Goal: Task Accomplishment & Management: Manage account settings

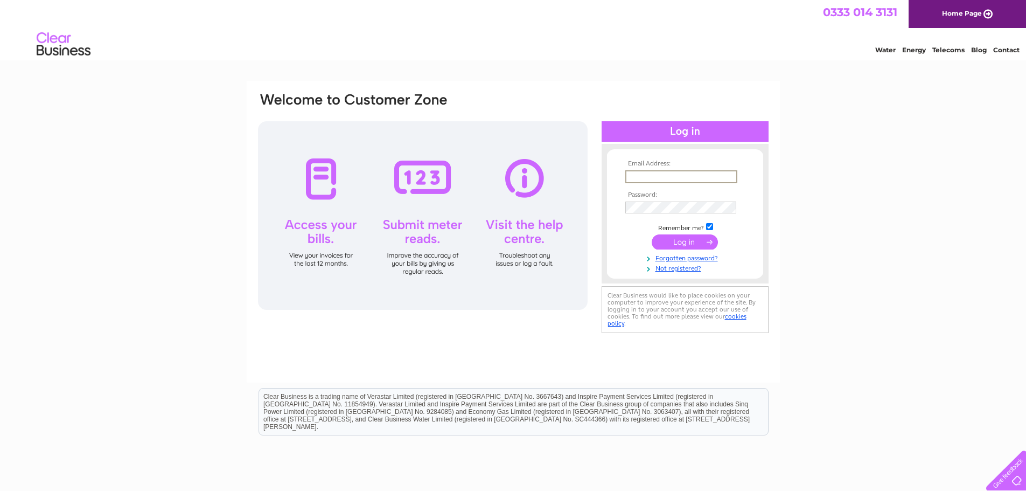
click at [678, 175] on input "text" at bounding box center [682, 176] width 112 height 13
type input "diane@soscom.co.uk"
click at [671, 241] on input "submit" at bounding box center [685, 240] width 66 height 15
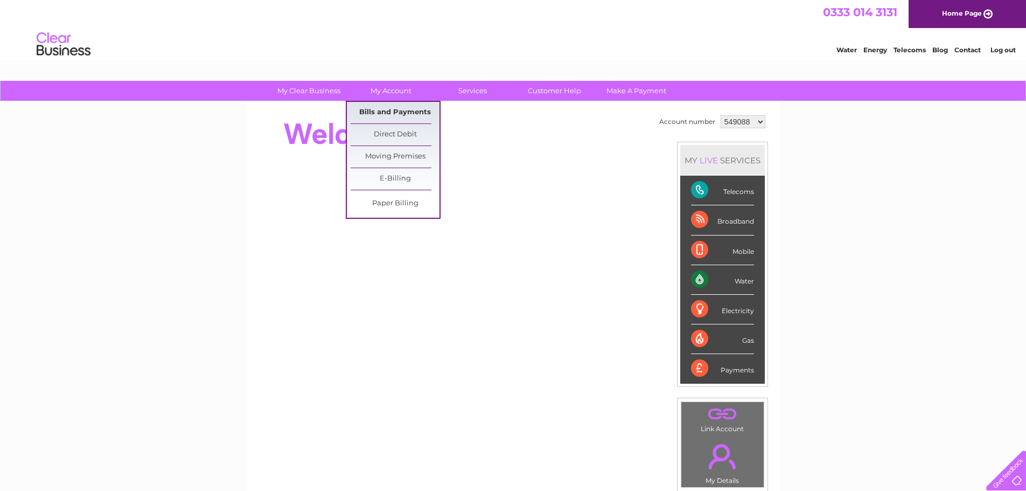
click at [403, 113] on link "Bills and Payments" at bounding box center [395, 113] width 89 height 22
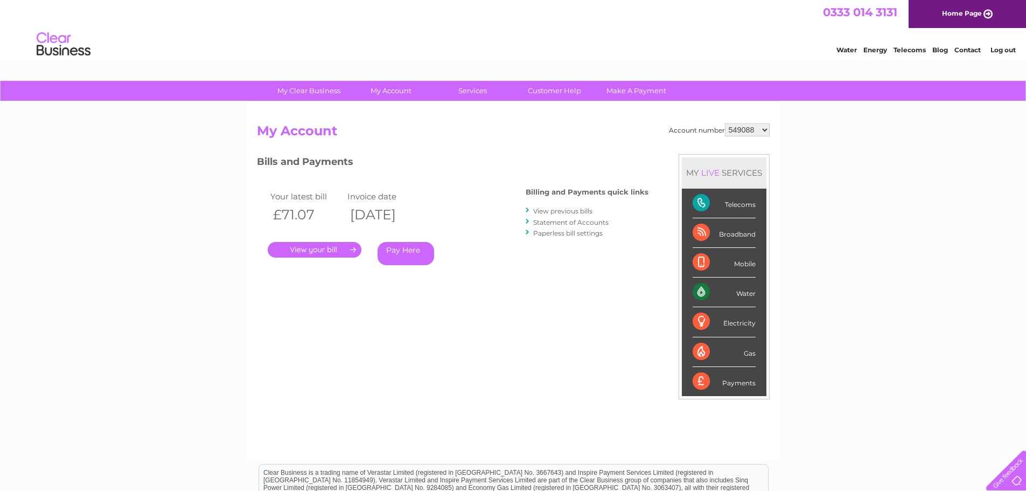
click at [337, 251] on link "." at bounding box center [315, 250] width 94 height 16
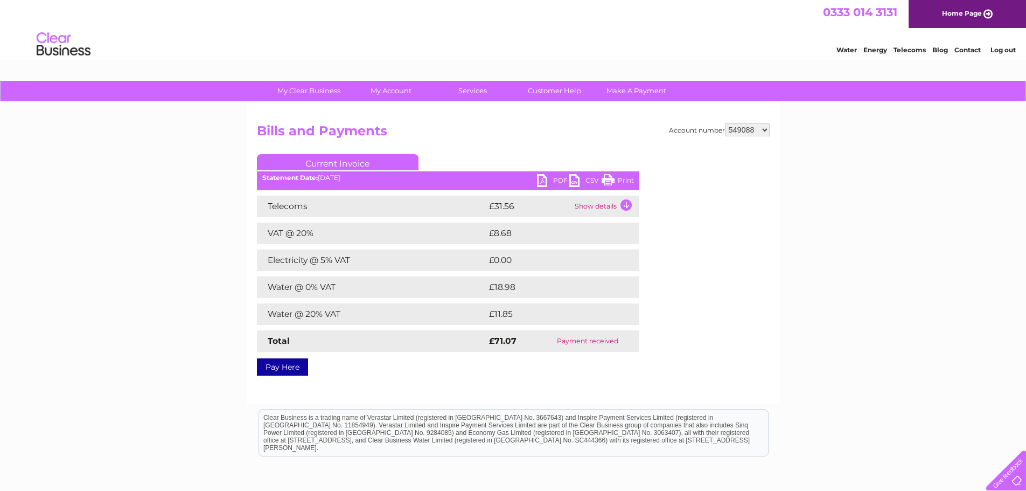
click at [545, 180] on link "PDF" at bounding box center [553, 182] width 32 height 16
